Goal: Information Seeking & Learning: Learn about a topic

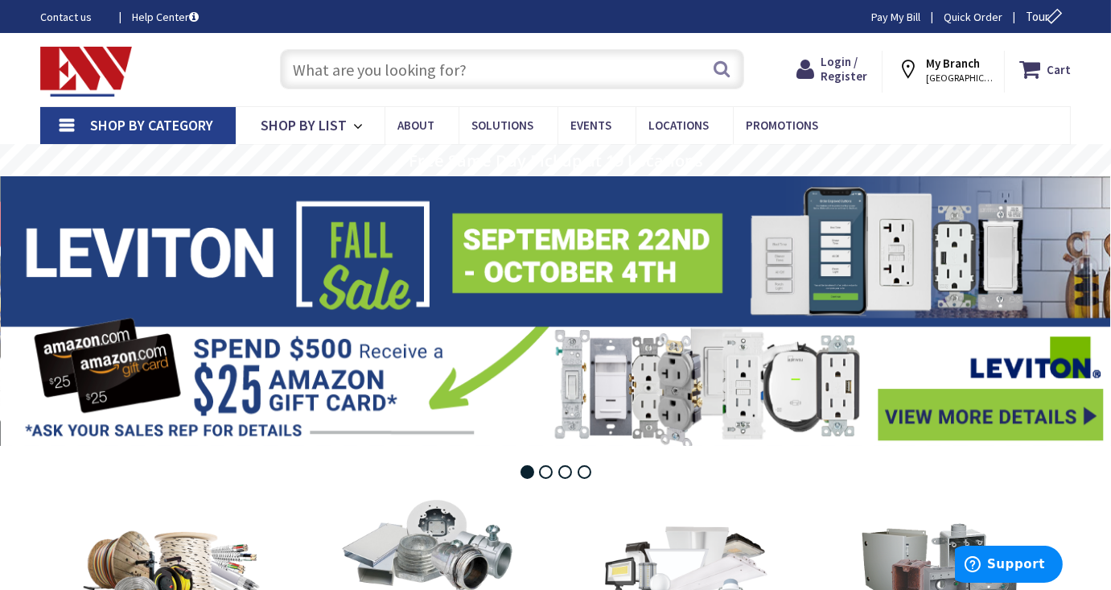
click at [364, 71] on input "text" at bounding box center [511, 69] width 463 height 40
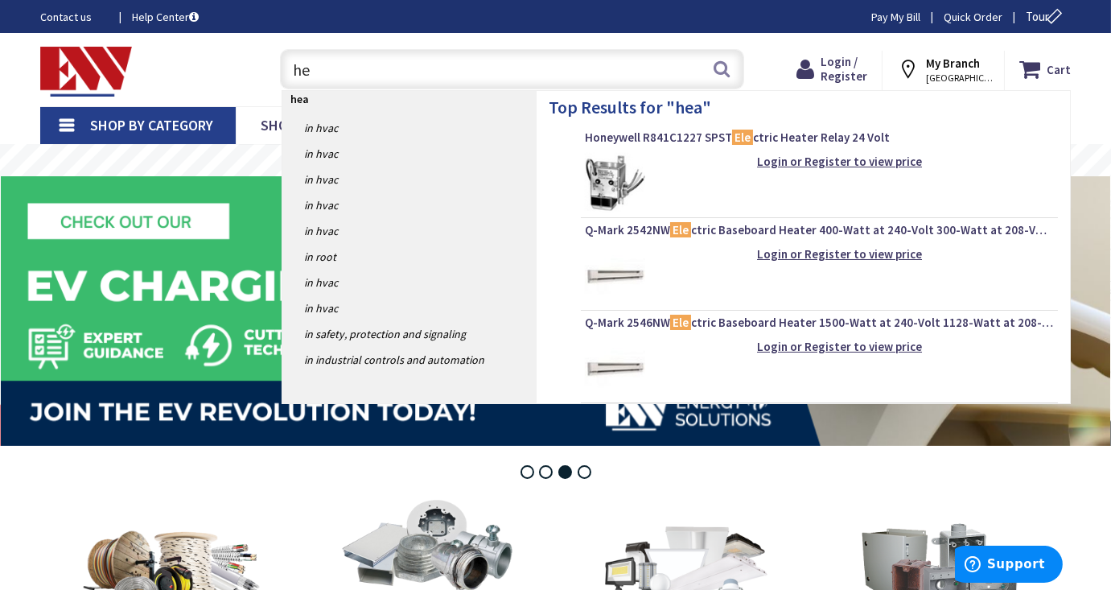
type input "h"
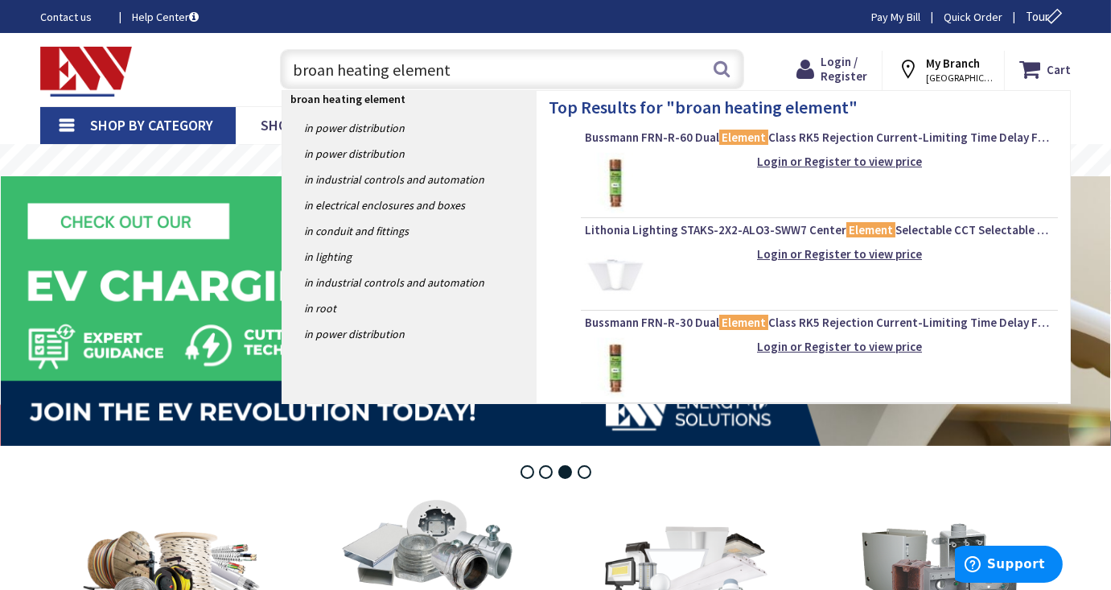
type input "broan heating element"
click at [242, 323] on rs-layer at bounding box center [555, 311] width 1109 height 270
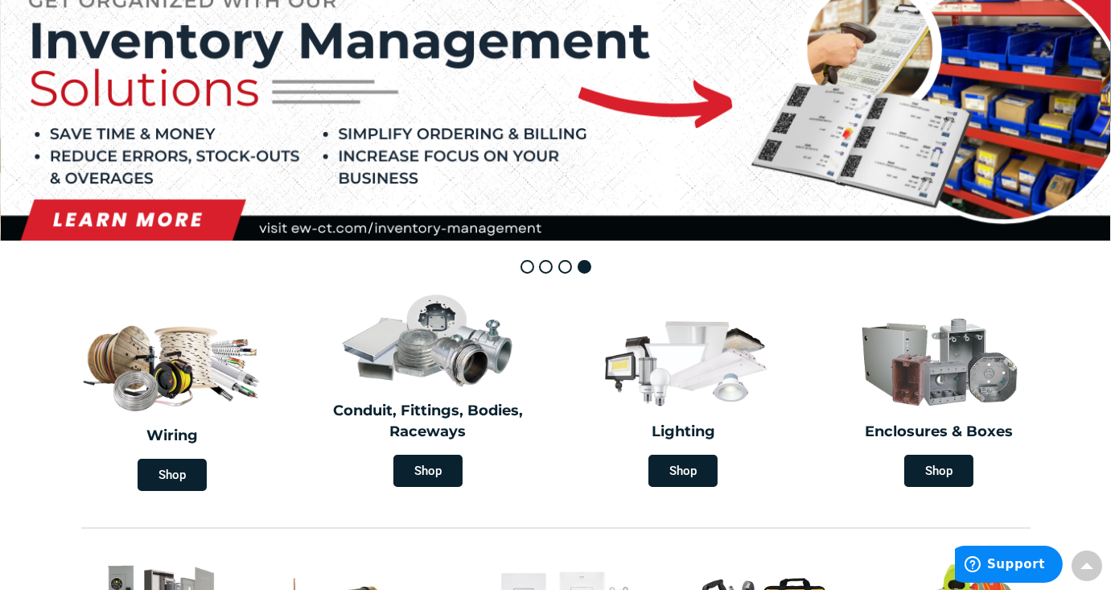
scroll to position [438, 0]
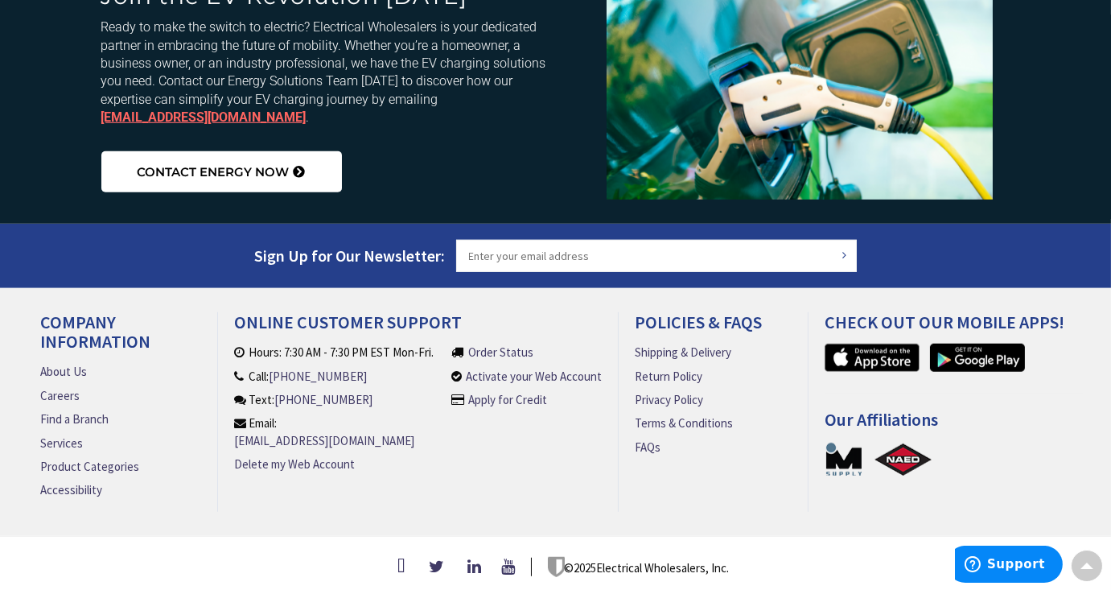
scroll to position [2448, 0]
